Goal: Contribute content

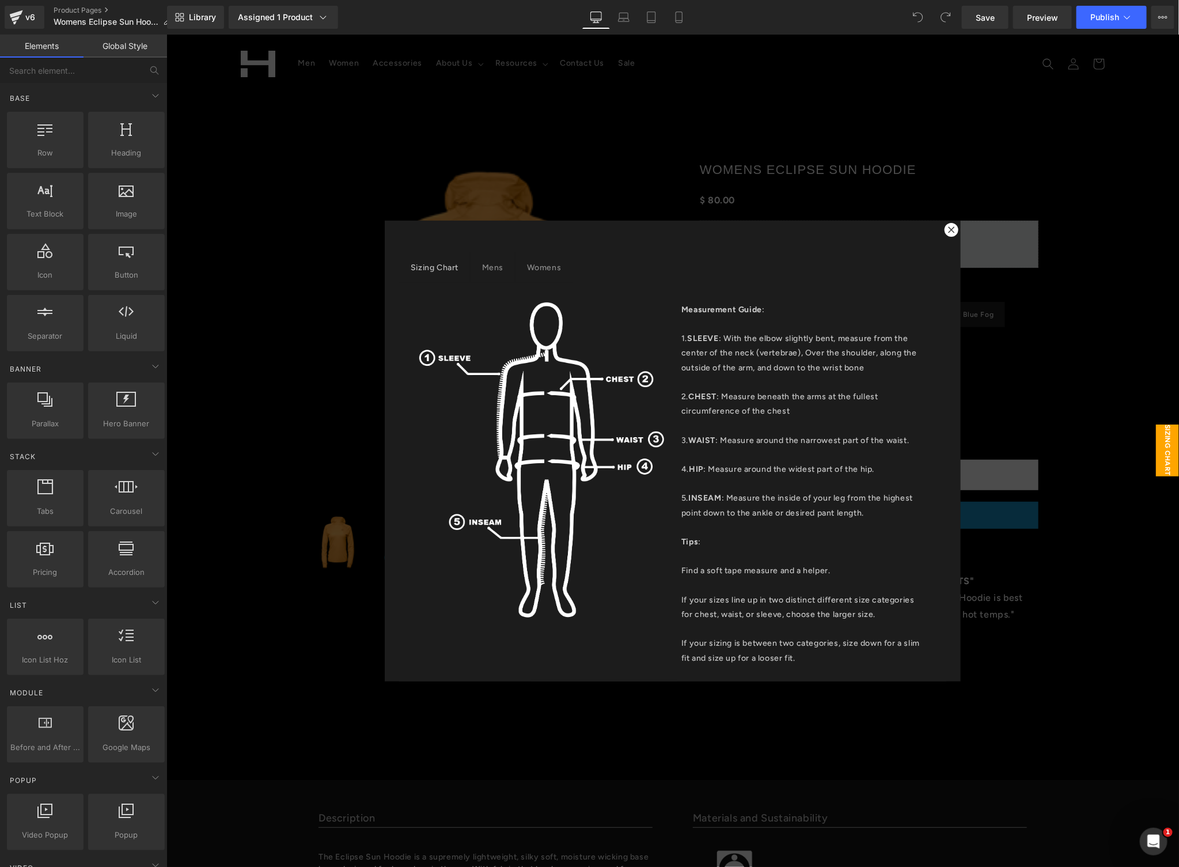
click at [948, 230] on icon at bounding box center [951, 229] width 7 height 7
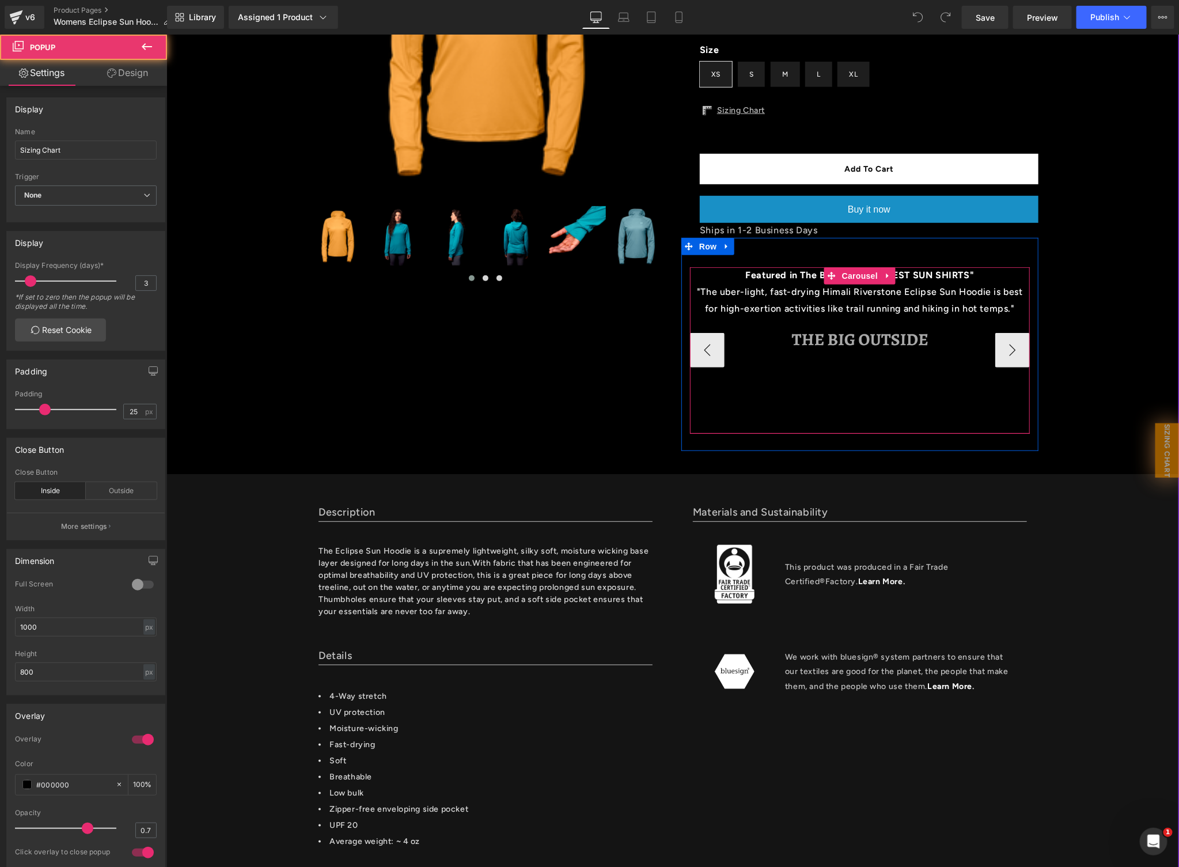
scroll to position [621, 0]
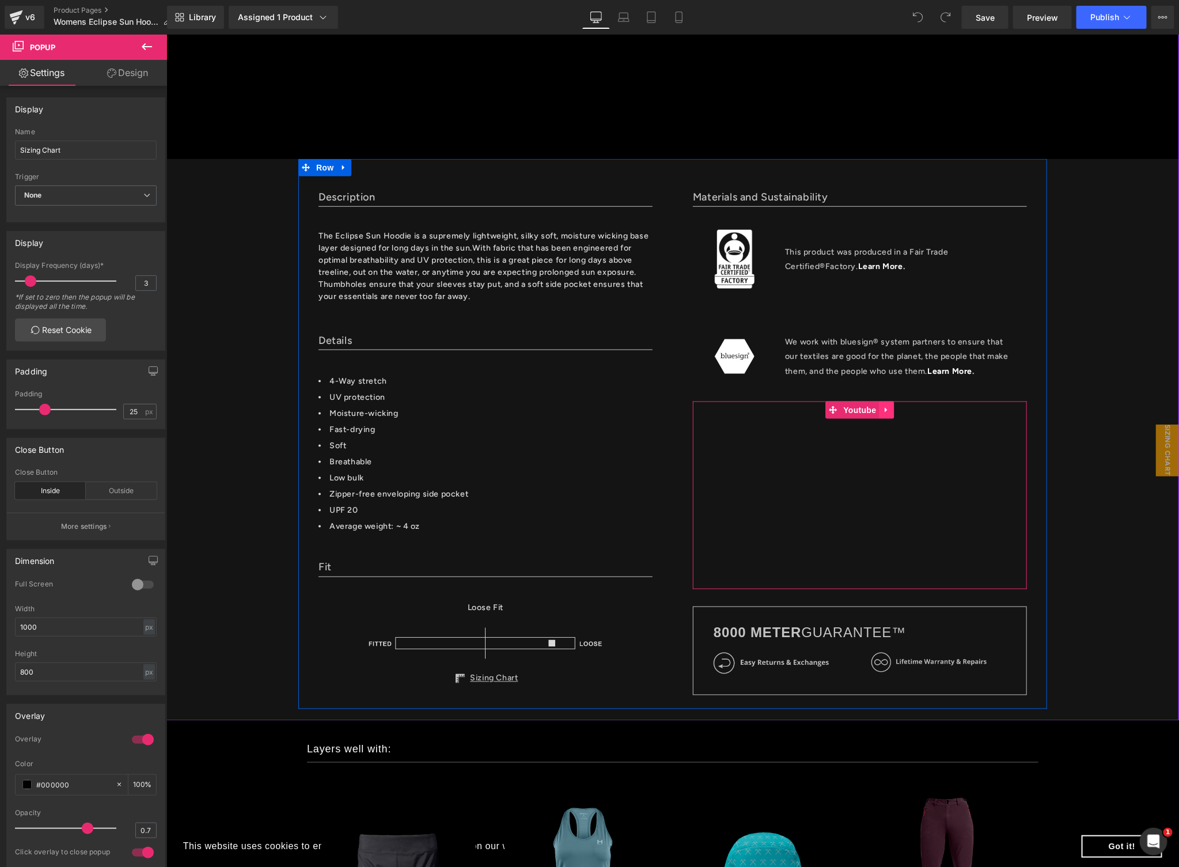
click at [883, 405] on icon at bounding box center [887, 409] width 8 height 9
click at [890, 411] on icon at bounding box center [894, 410] width 8 height 8
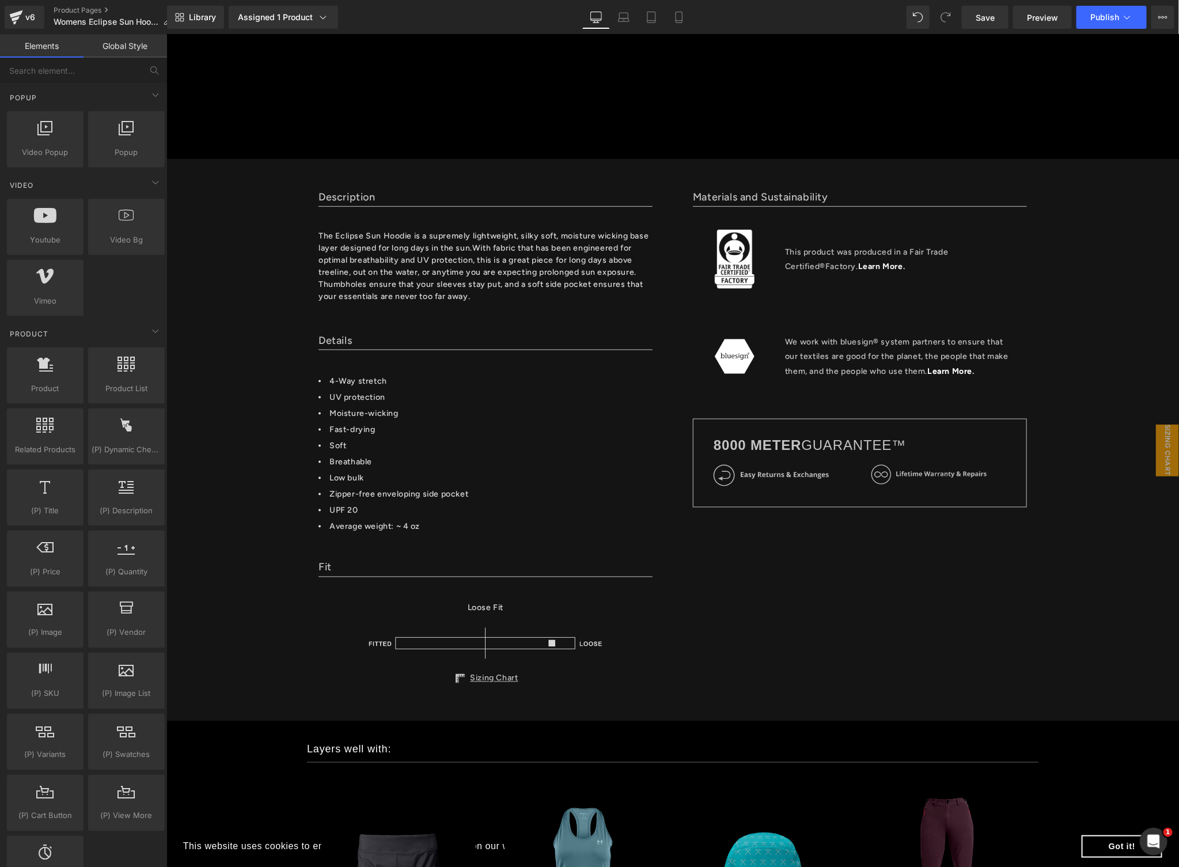
scroll to position [683, 0]
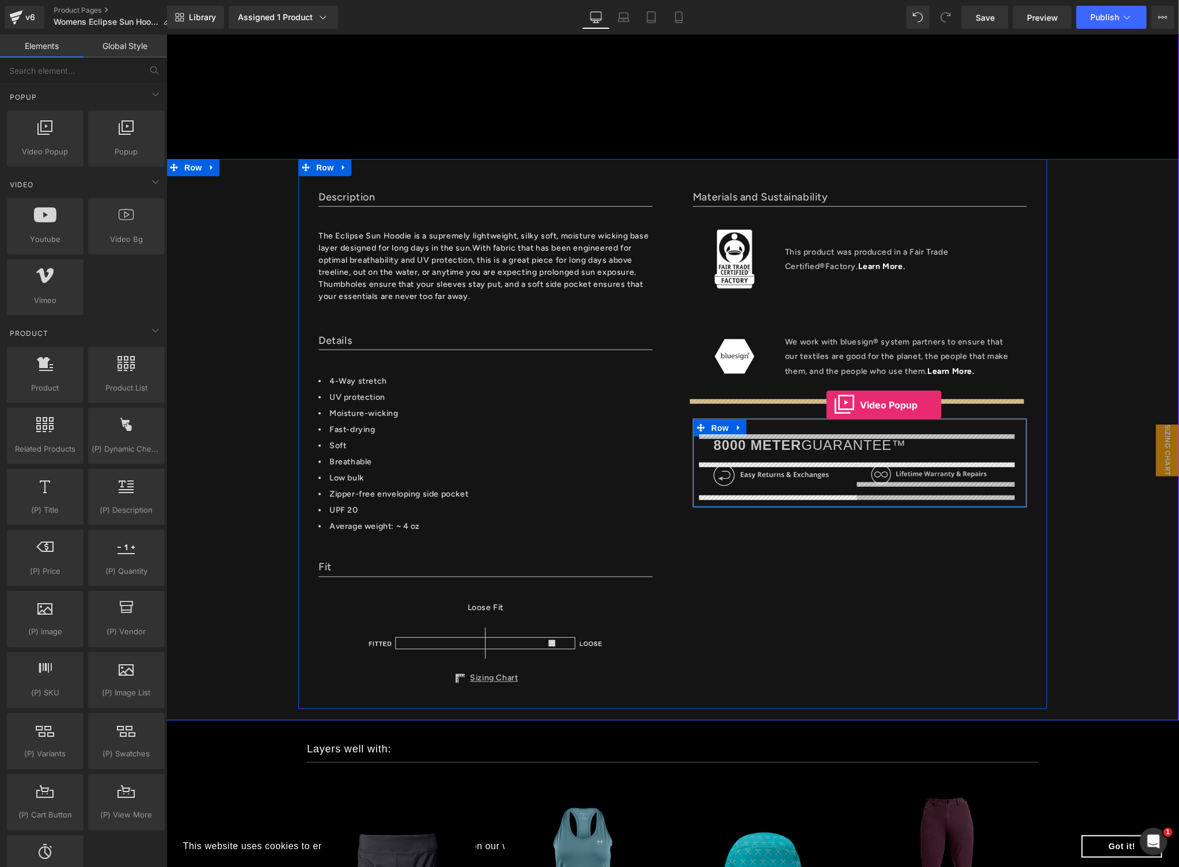
drag, startPoint x: 203, startPoint y: 184, endPoint x: 826, endPoint y: 404, distance: 660.8
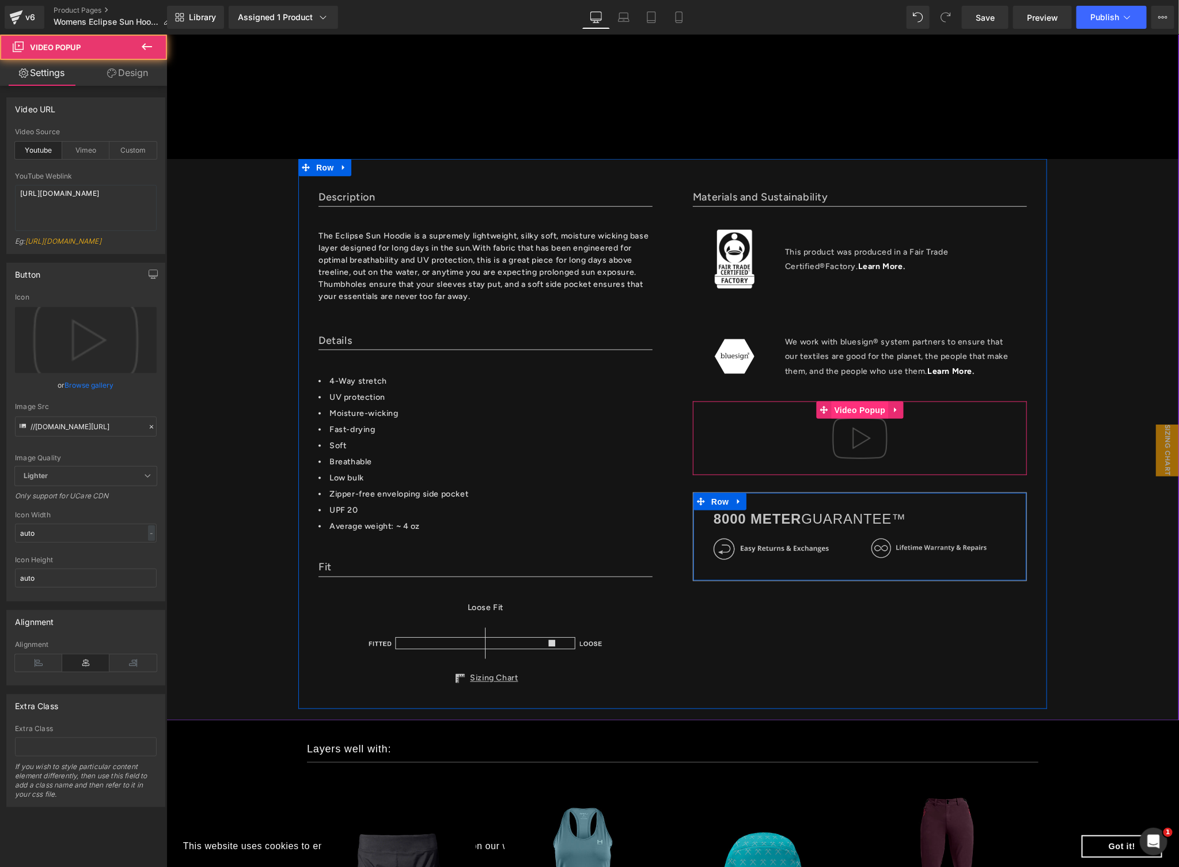
click at [845, 408] on span "Video Popup" at bounding box center [859, 409] width 57 height 17
click at [859, 407] on span "Video Popup" at bounding box center [859, 409] width 57 height 17
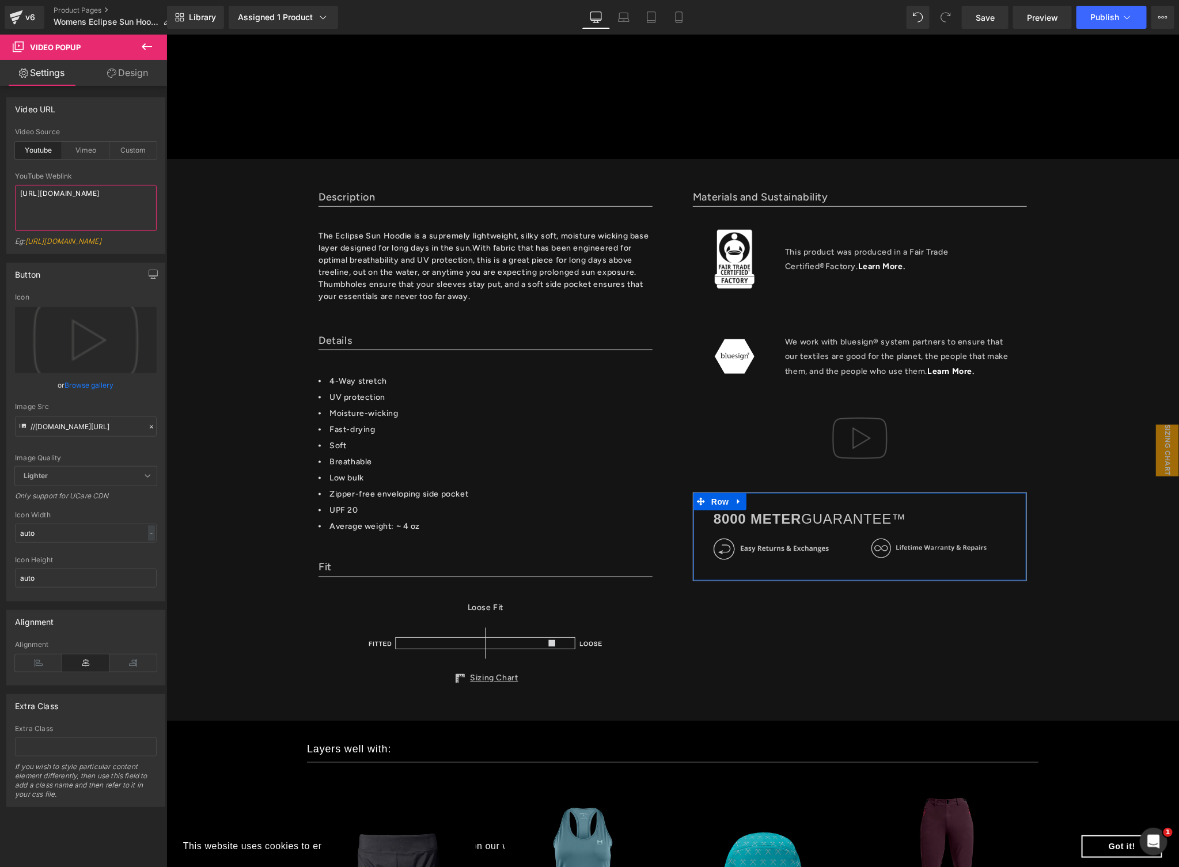
drag, startPoint x: 90, startPoint y: 198, endPoint x: -3, endPoint y: 160, distance: 100.8
click at [0, 160] on html "Video Popup You are previewing how the will restyle your page. You can not edit…" at bounding box center [589, 433] width 1179 height 867
paste textarea "Vf7QsP4c5gk"
type textarea "[URL][DOMAIN_NAME]"
click at [85, 347] on icon "Replace Image" at bounding box center [86, 340] width 92 height 14
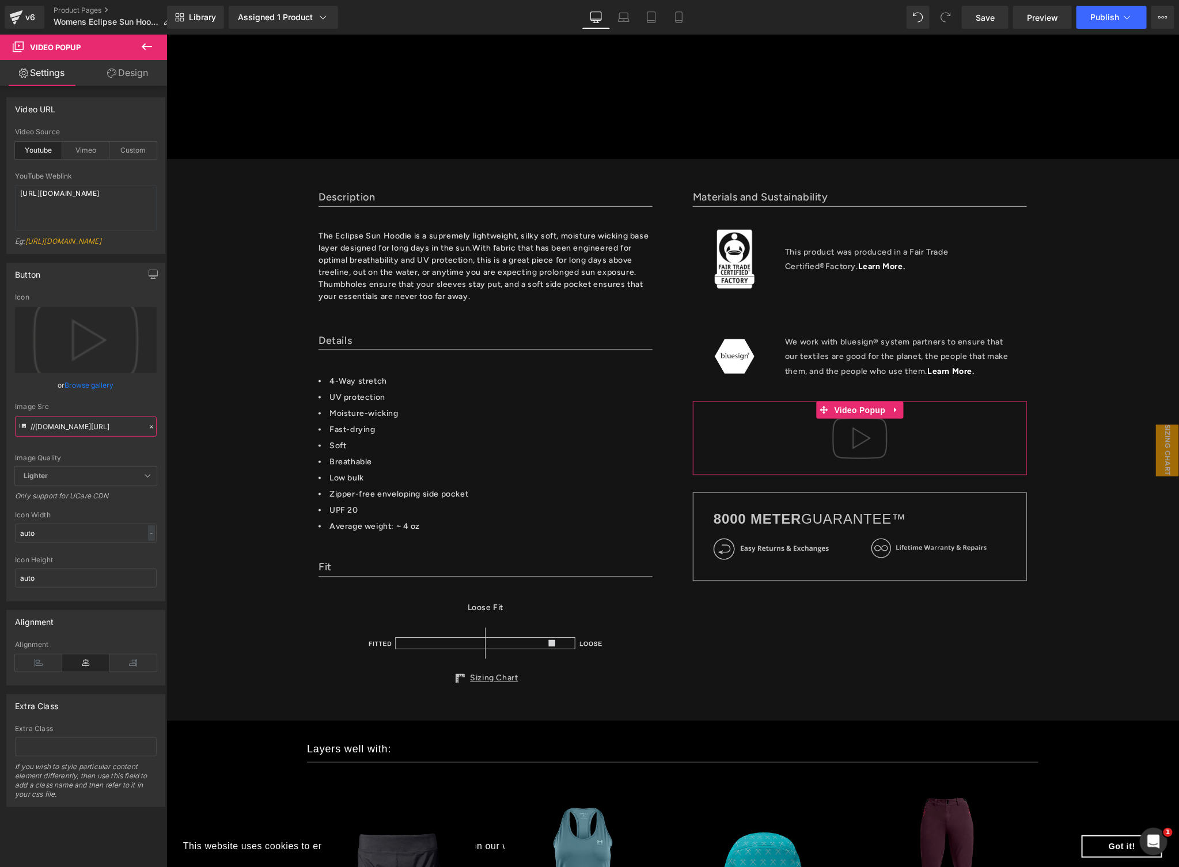
click at [123, 430] on input "//[DOMAIN_NAME][URL]" at bounding box center [86, 427] width 142 height 20
paste input "[URL][DOMAIN_NAME]"
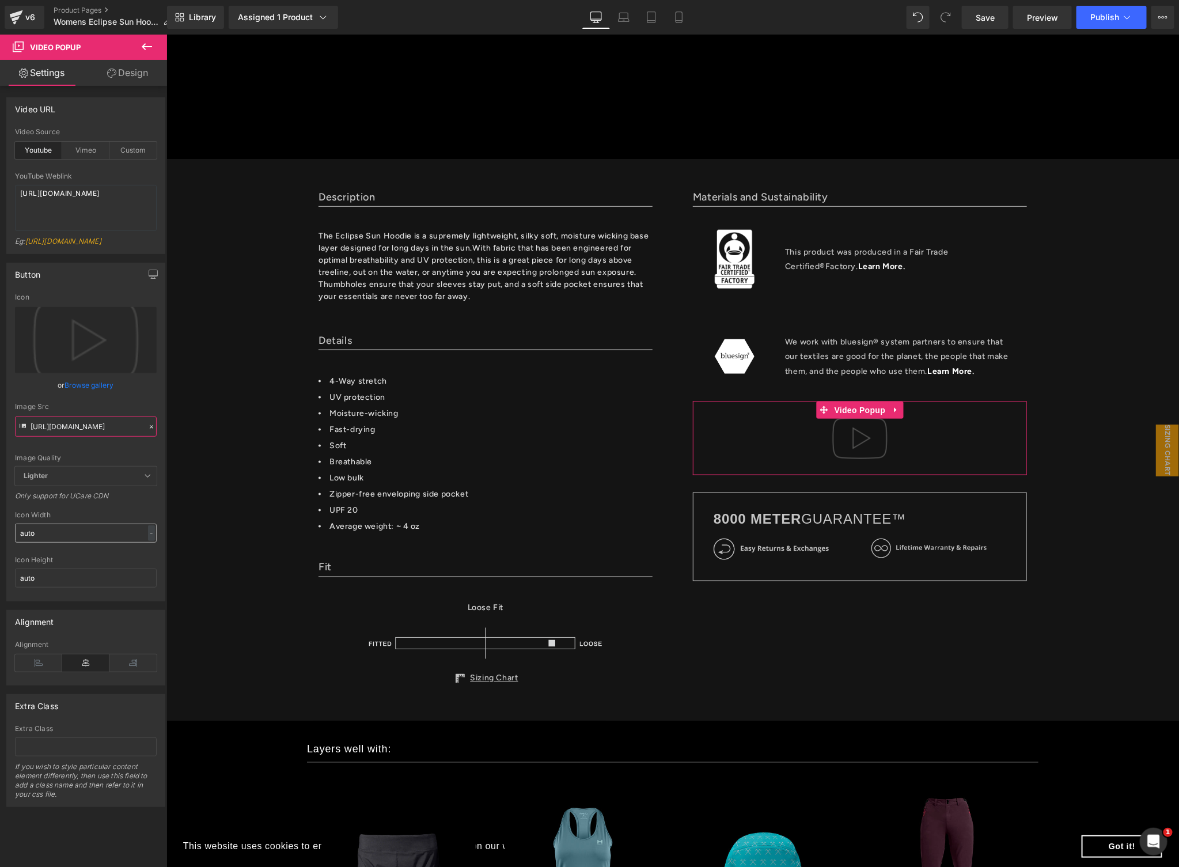
scroll to position [0, 495]
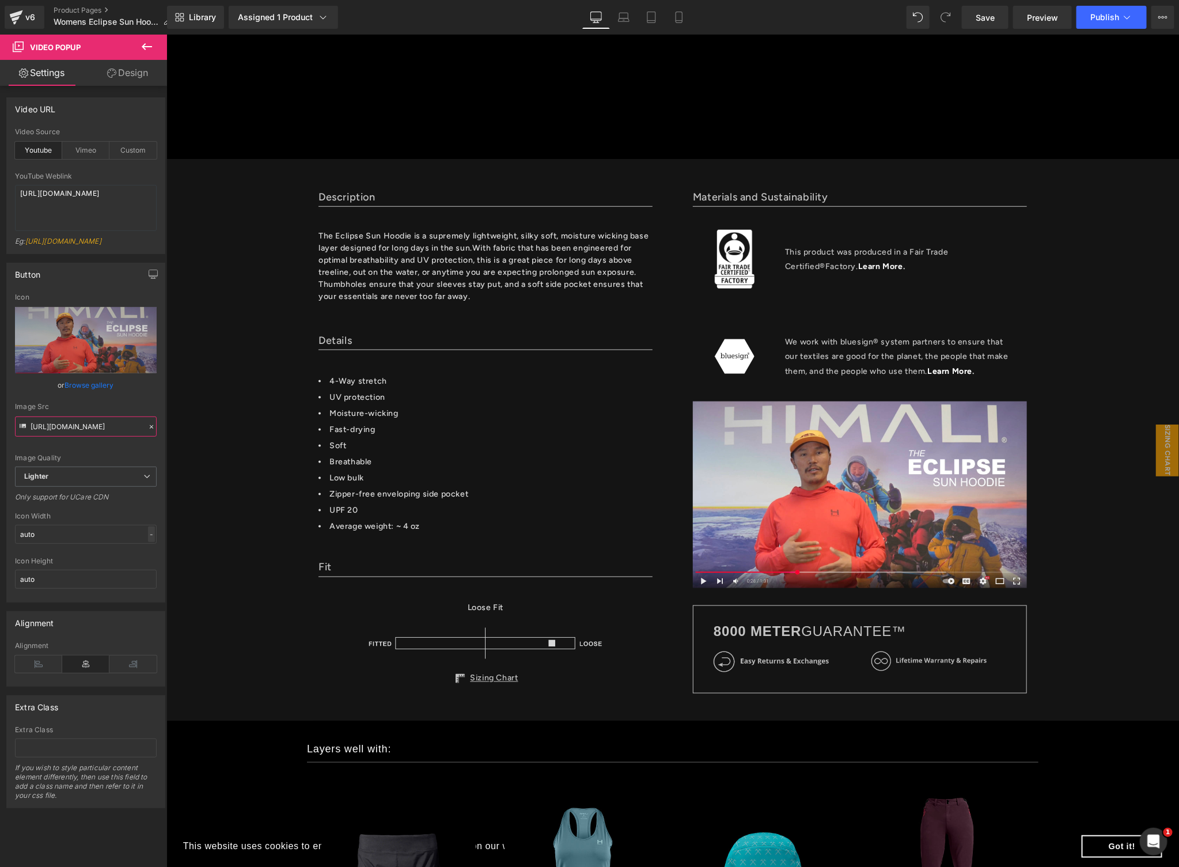
type input "[URL][DOMAIN_NAME]"
click at [149, 542] on div "-" at bounding box center [151, 535] width 7 height 16
click at [144, 577] on li "px" at bounding box center [149, 569] width 14 height 17
click at [105, 544] on input "auto" at bounding box center [86, 534] width 142 height 19
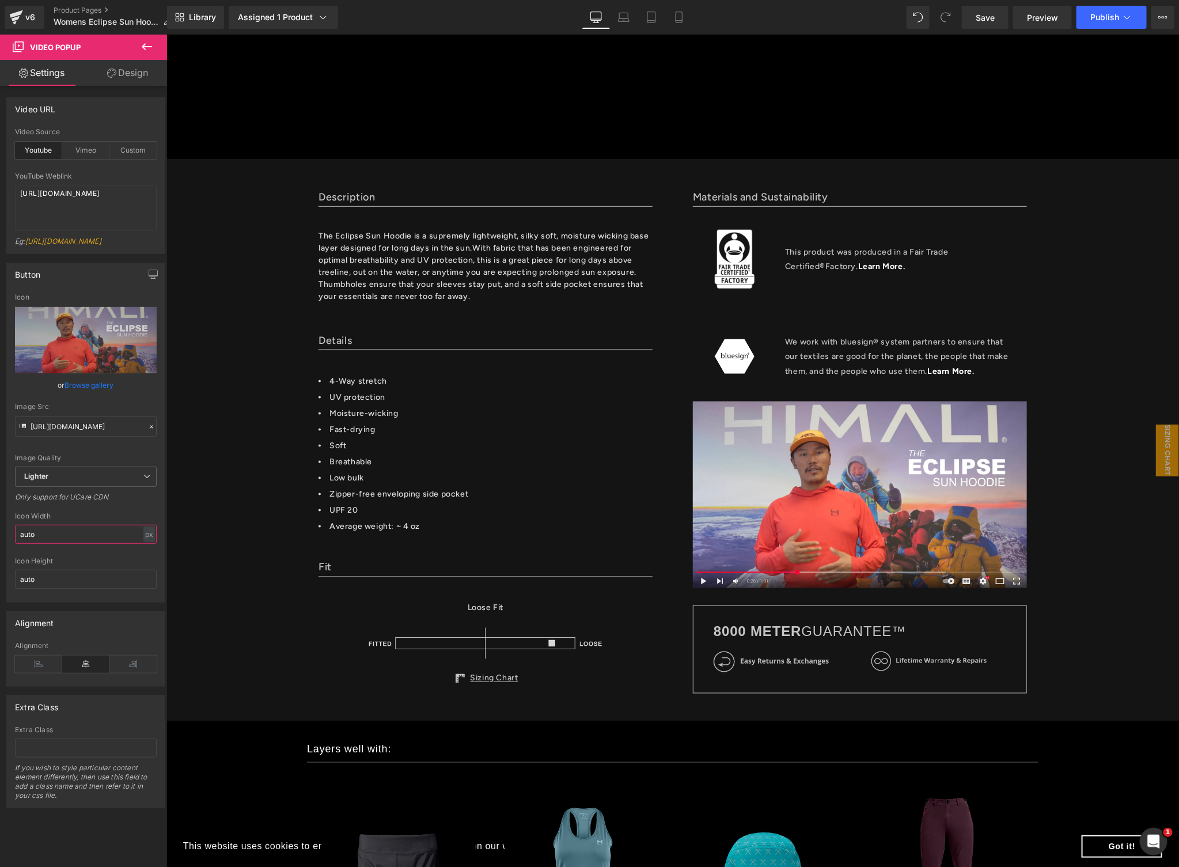
click at [105, 544] on input "auto" at bounding box center [86, 534] width 142 height 19
type input "800"
click at [998, 19] on link "Save" at bounding box center [985, 17] width 47 height 23
click at [1122, 16] on icon at bounding box center [1128, 18] width 12 height 12
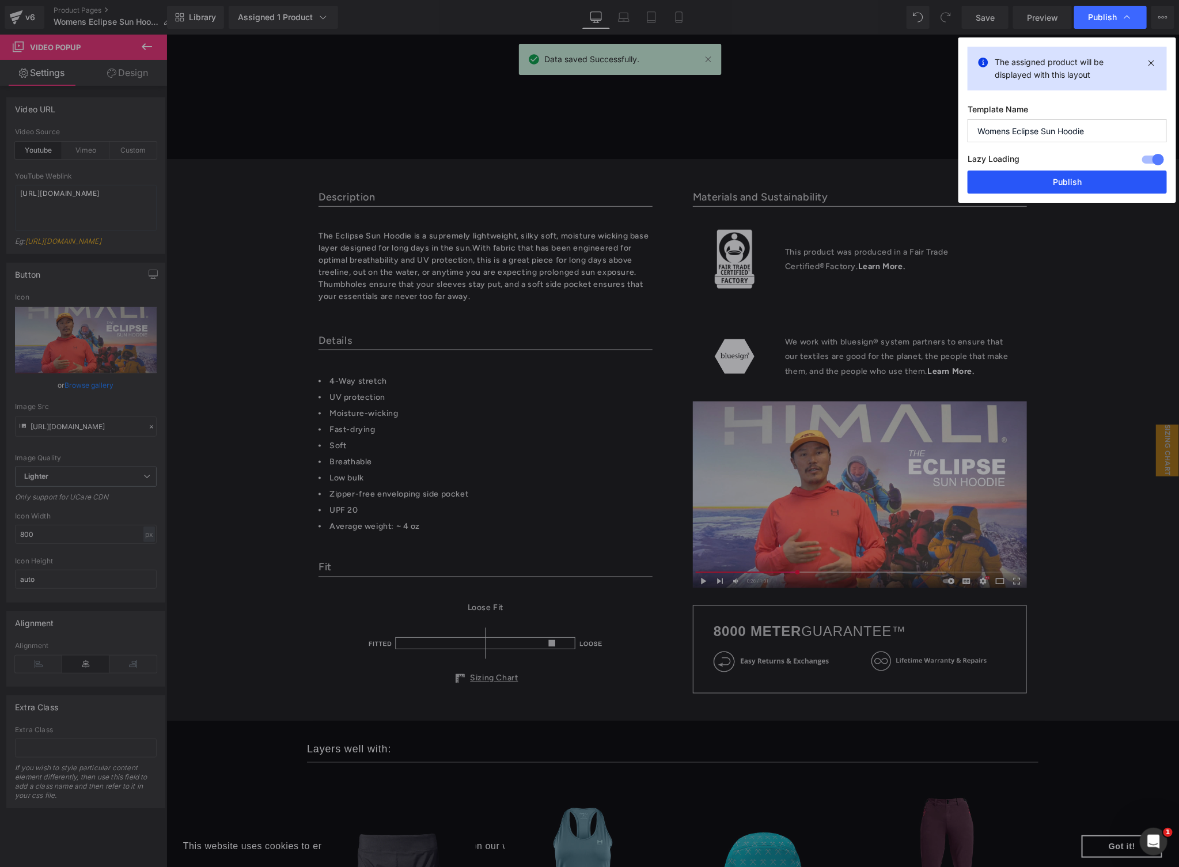
click at [1069, 186] on button "Publish" at bounding box center [1067, 182] width 199 height 23
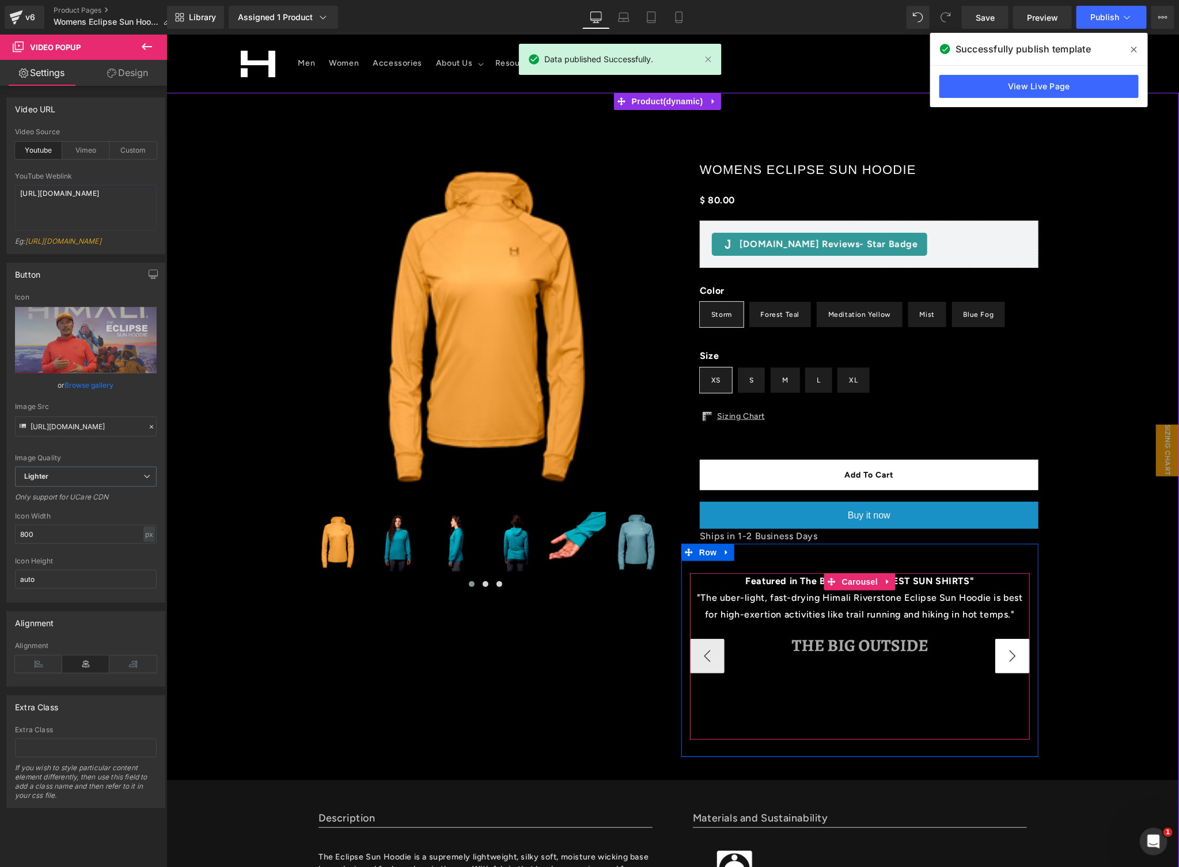
click at [999, 658] on button "›" at bounding box center [1012, 655] width 35 height 35
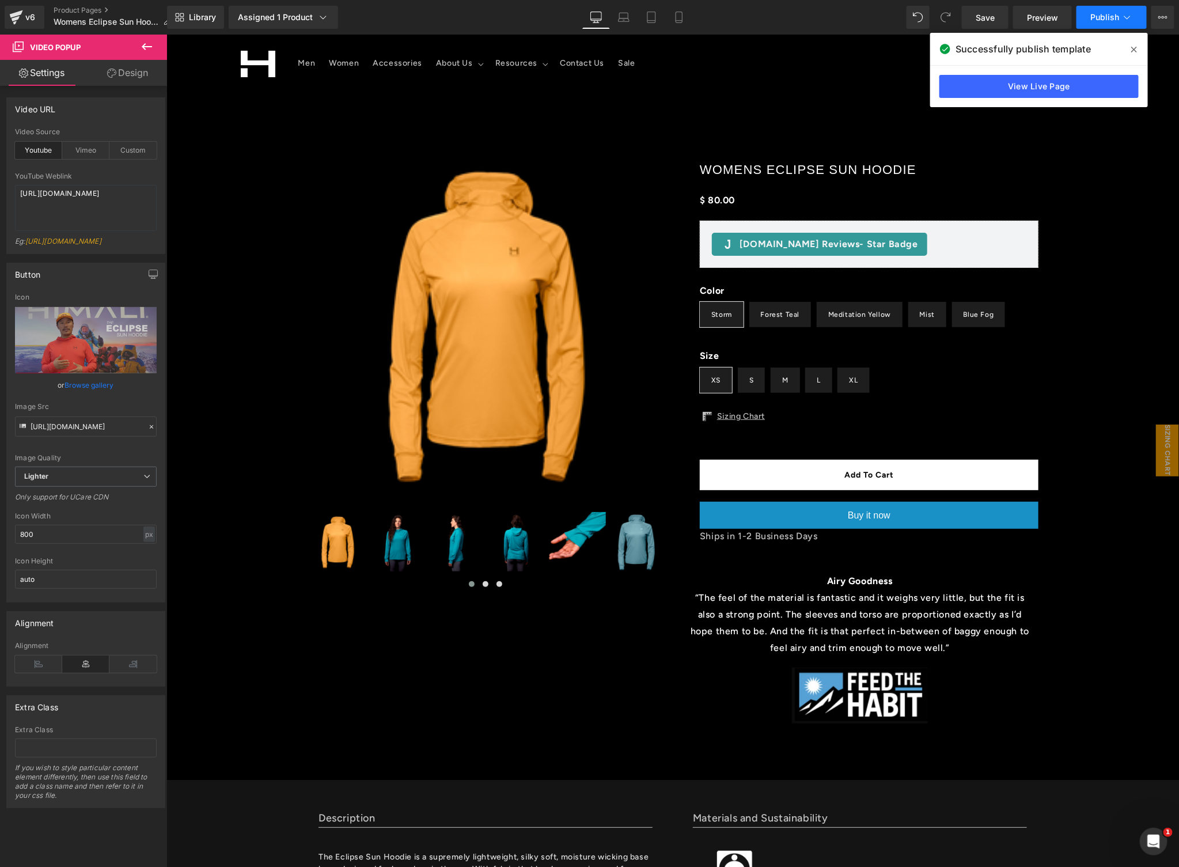
click at [1122, 17] on icon at bounding box center [1128, 18] width 12 height 12
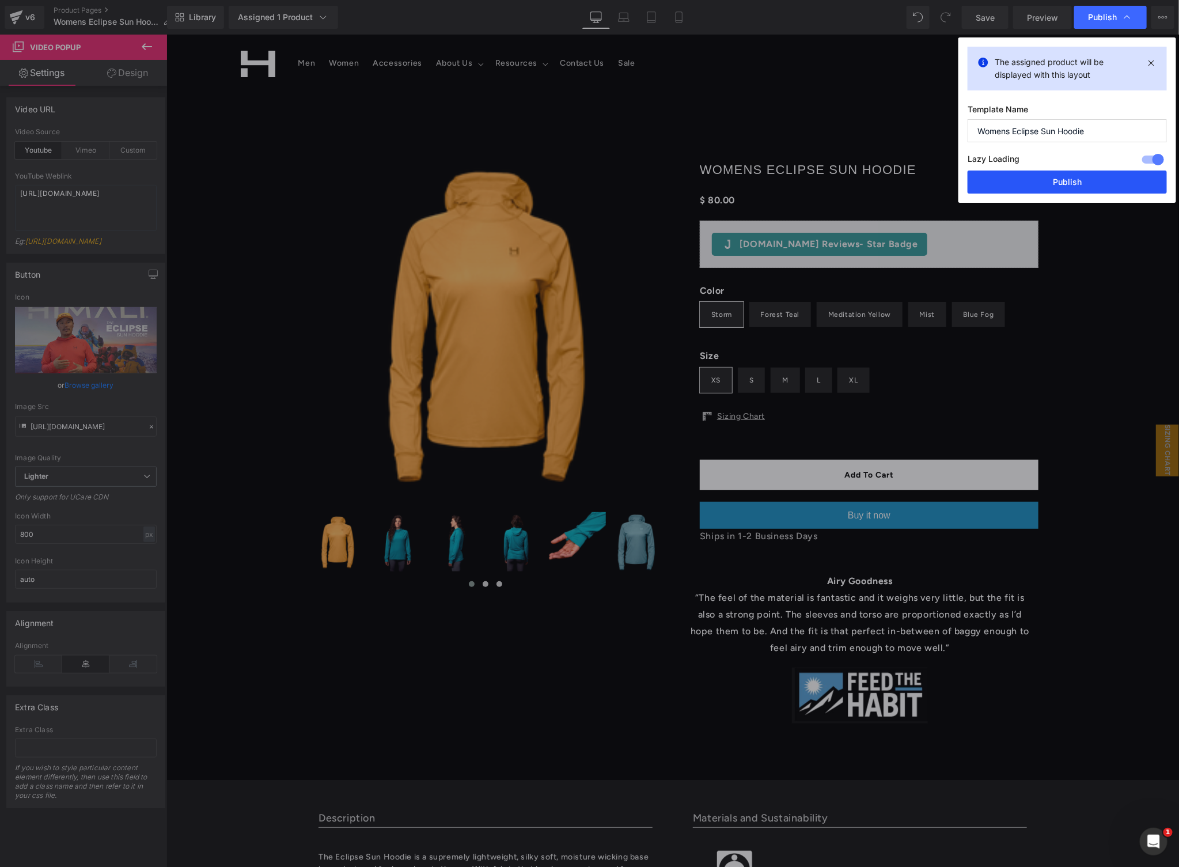
drag, startPoint x: 1034, startPoint y: 183, endPoint x: 827, endPoint y: 115, distance: 217.7
click at [1034, 183] on button "Publish" at bounding box center [1067, 182] width 199 height 23
